Goal: Check status: Check status

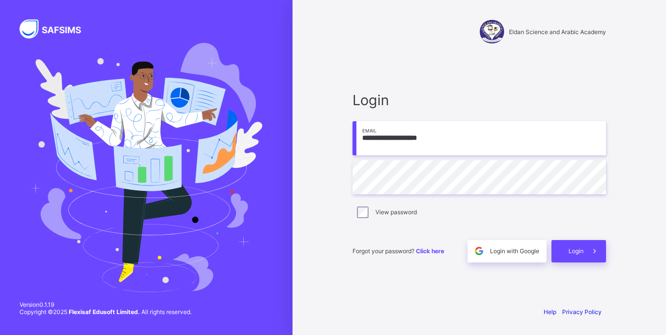
type input "**********"
click at [396, 212] on label "View password" at bounding box center [395, 212] width 41 height 7
click at [582, 248] on span "Login" at bounding box center [575, 251] width 15 height 7
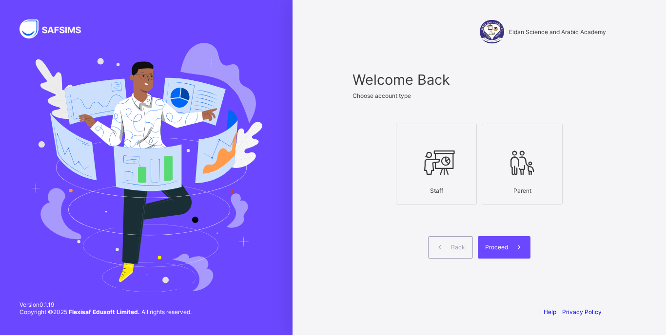
click at [452, 156] on icon at bounding box center [436, 162] width 34 height 29
click at [510, 256] on span at bounding box center [519, 247] width 22 height 22
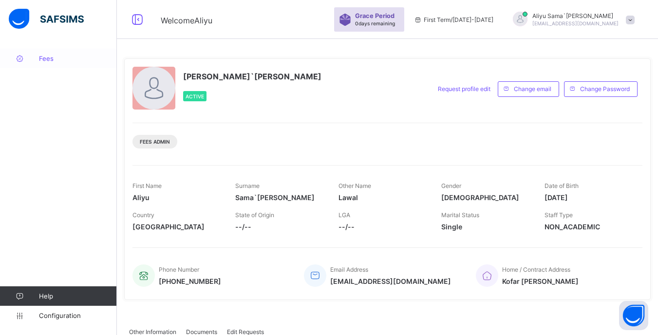
click at [41, 56] on span "Fees" at bounding box center [78, 59] width 78 height 8
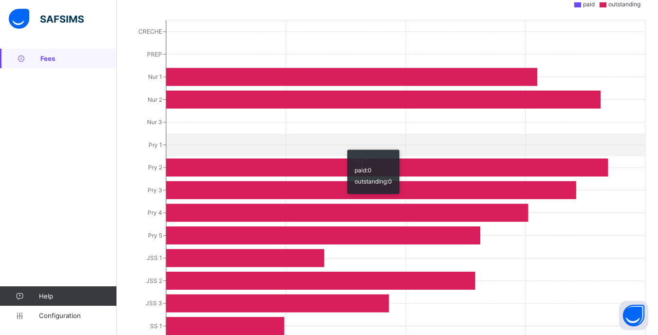
scroll to position [287, 0]
